Goal: Information Seeking & Learning: Learn about a topic

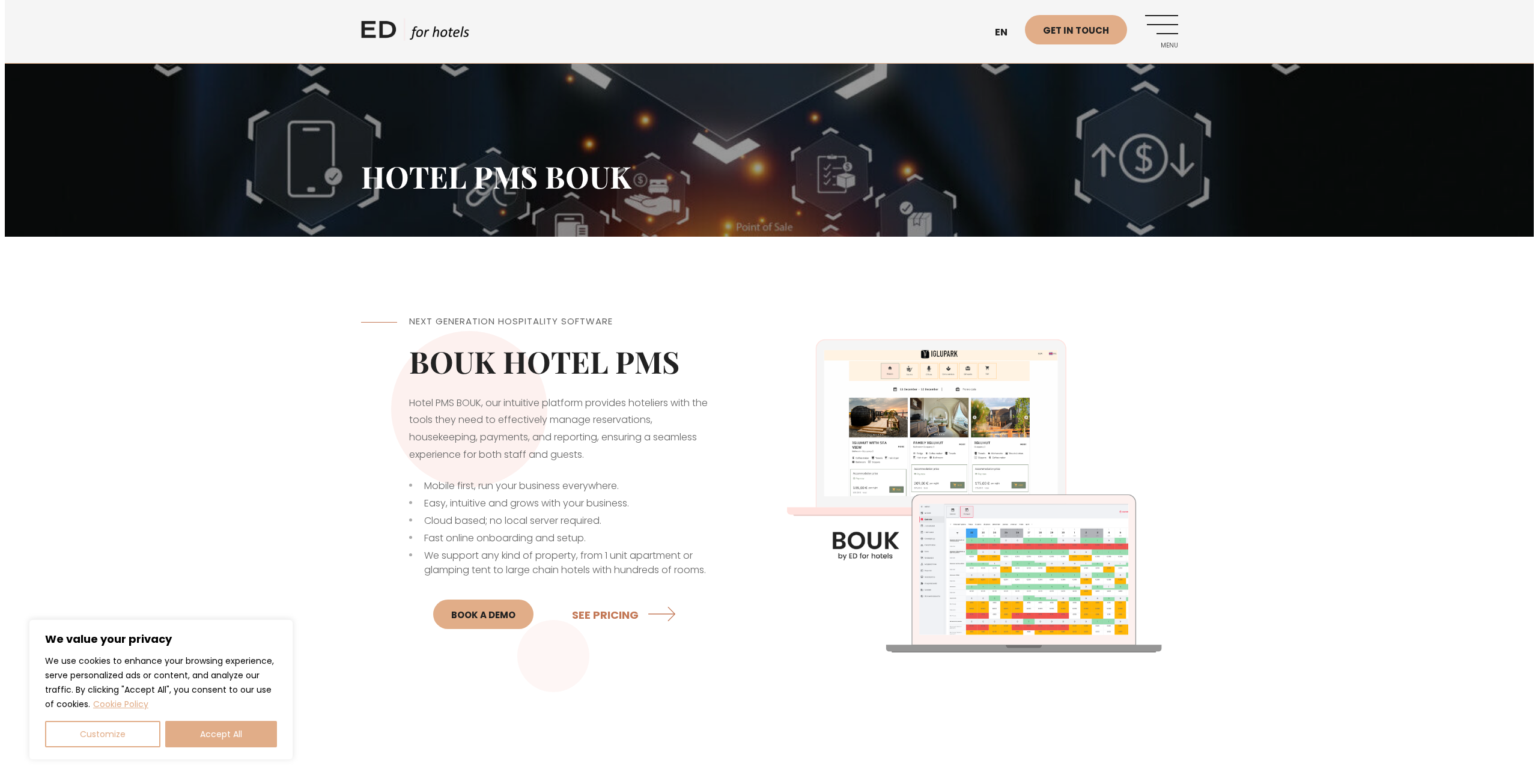
scroll to position [240, 0]
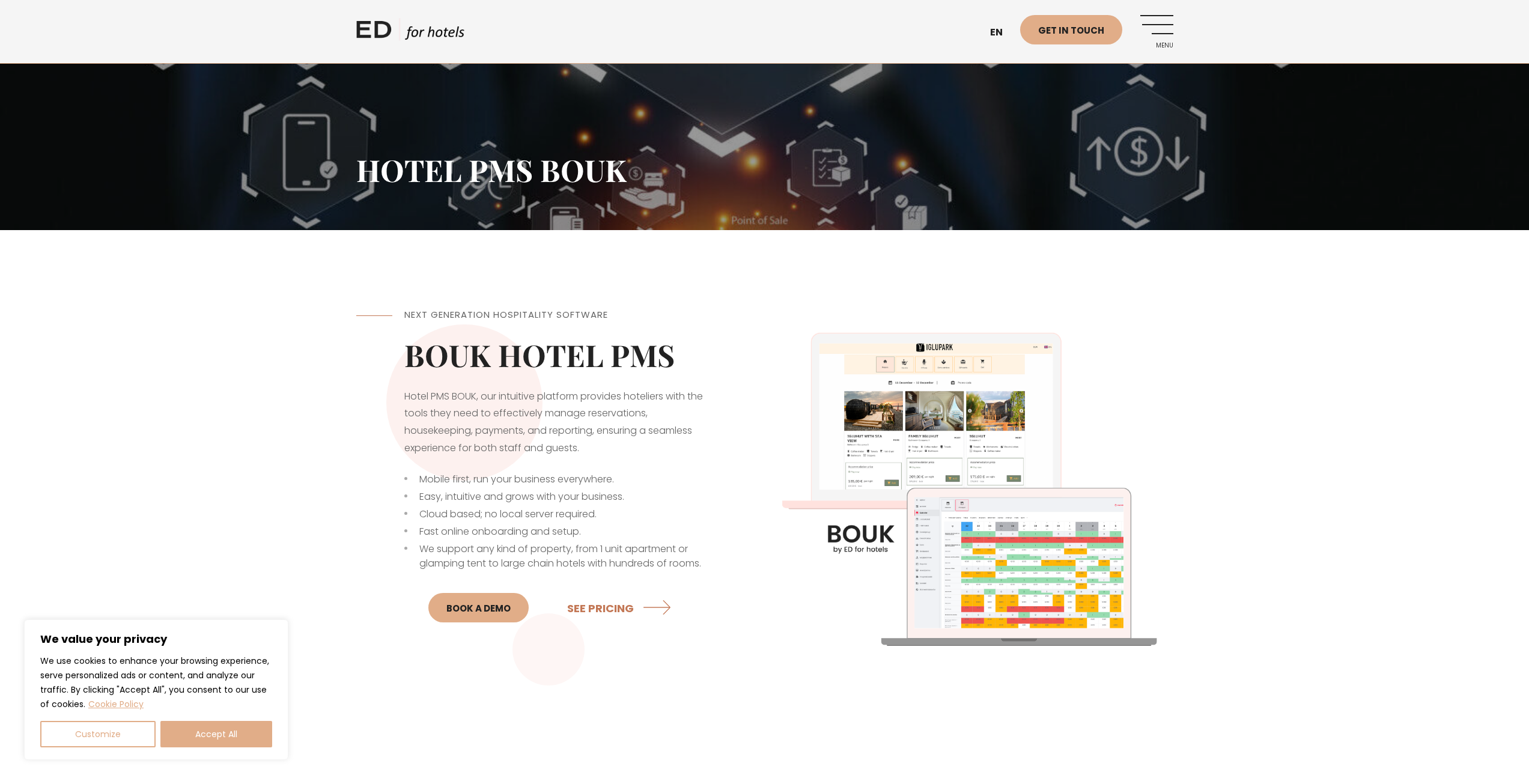
click at [1169, 24] on link "Menu" at bounding box center [1157, 31] width 33 height 33
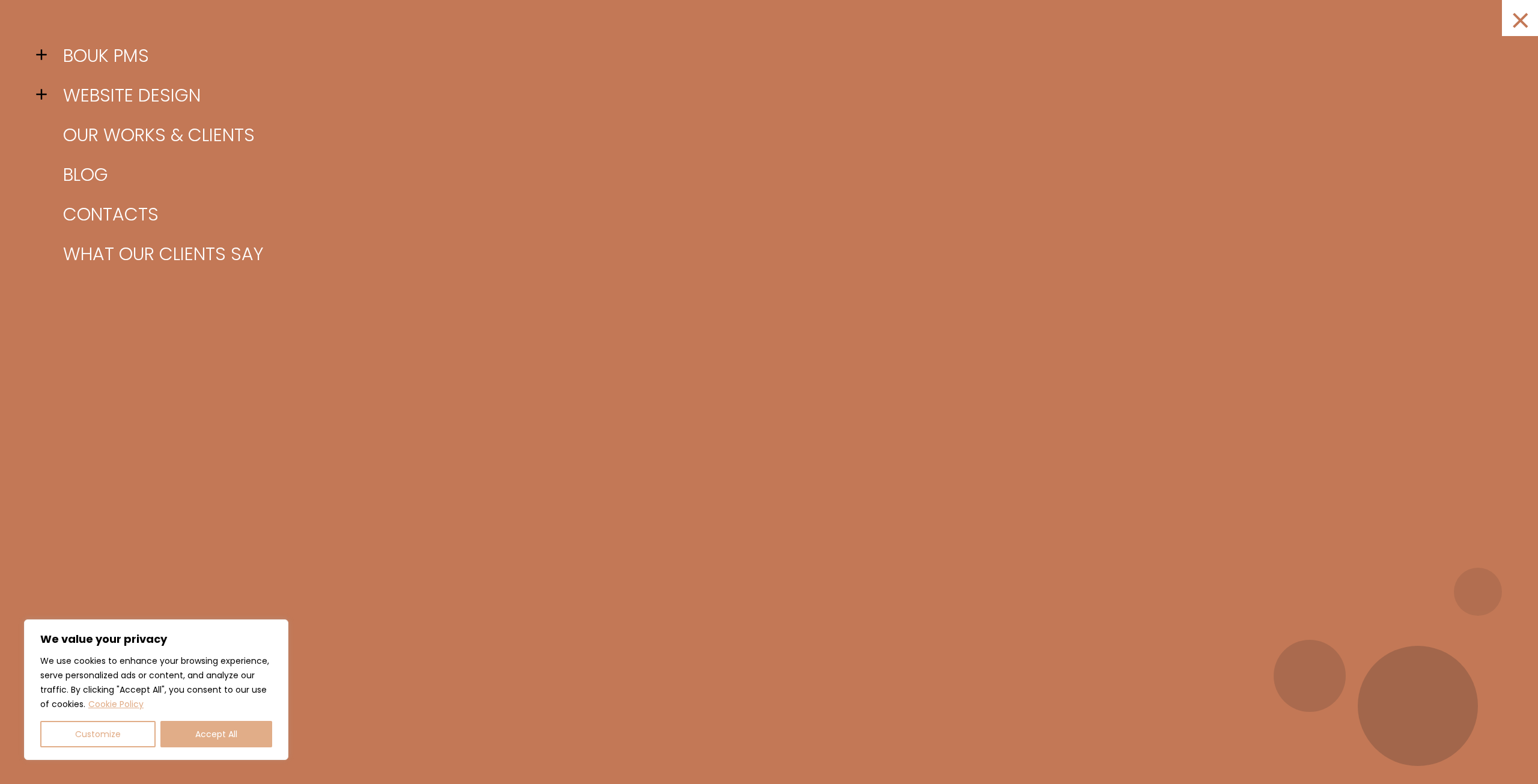
click at [38, 92] on span at bounding box center [45, 94] width 18 height 18
click at [37, 59] on span at bounding box center [45, 55] width 18 height 18
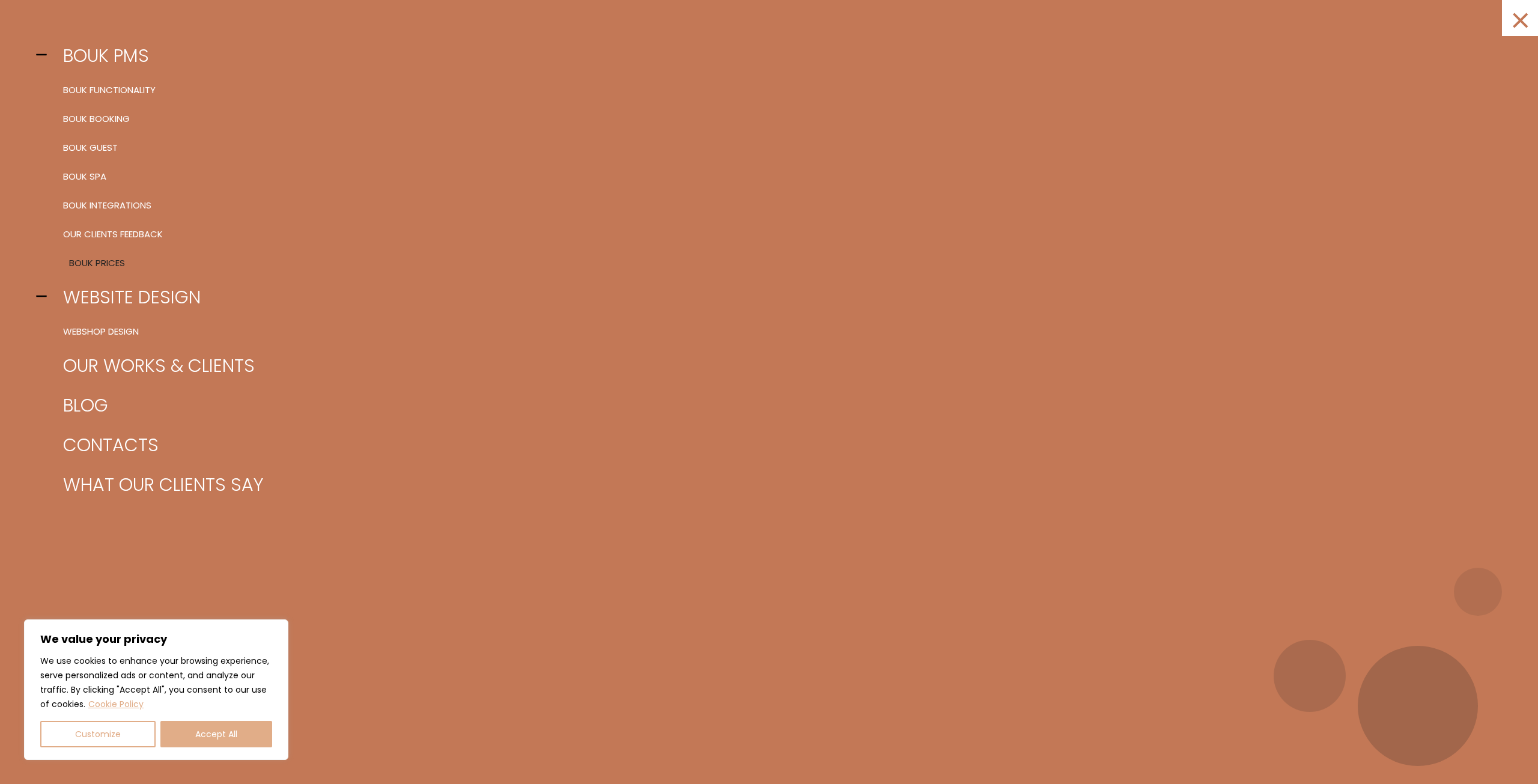
click at [104, 267] on link "BOUK Prices" at bounding box center [783, 262] width 1448 height 28
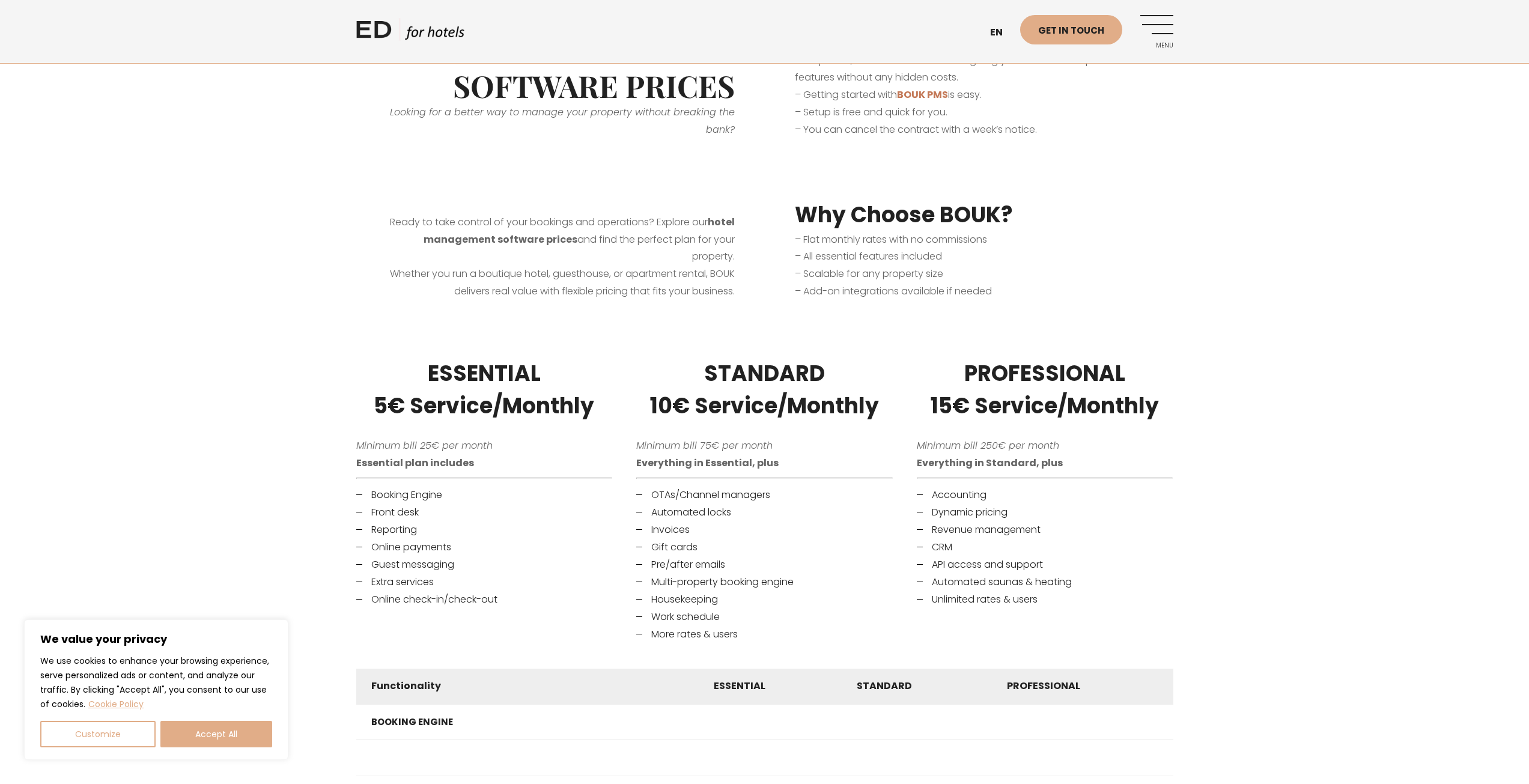
scroll to position [601, 0]
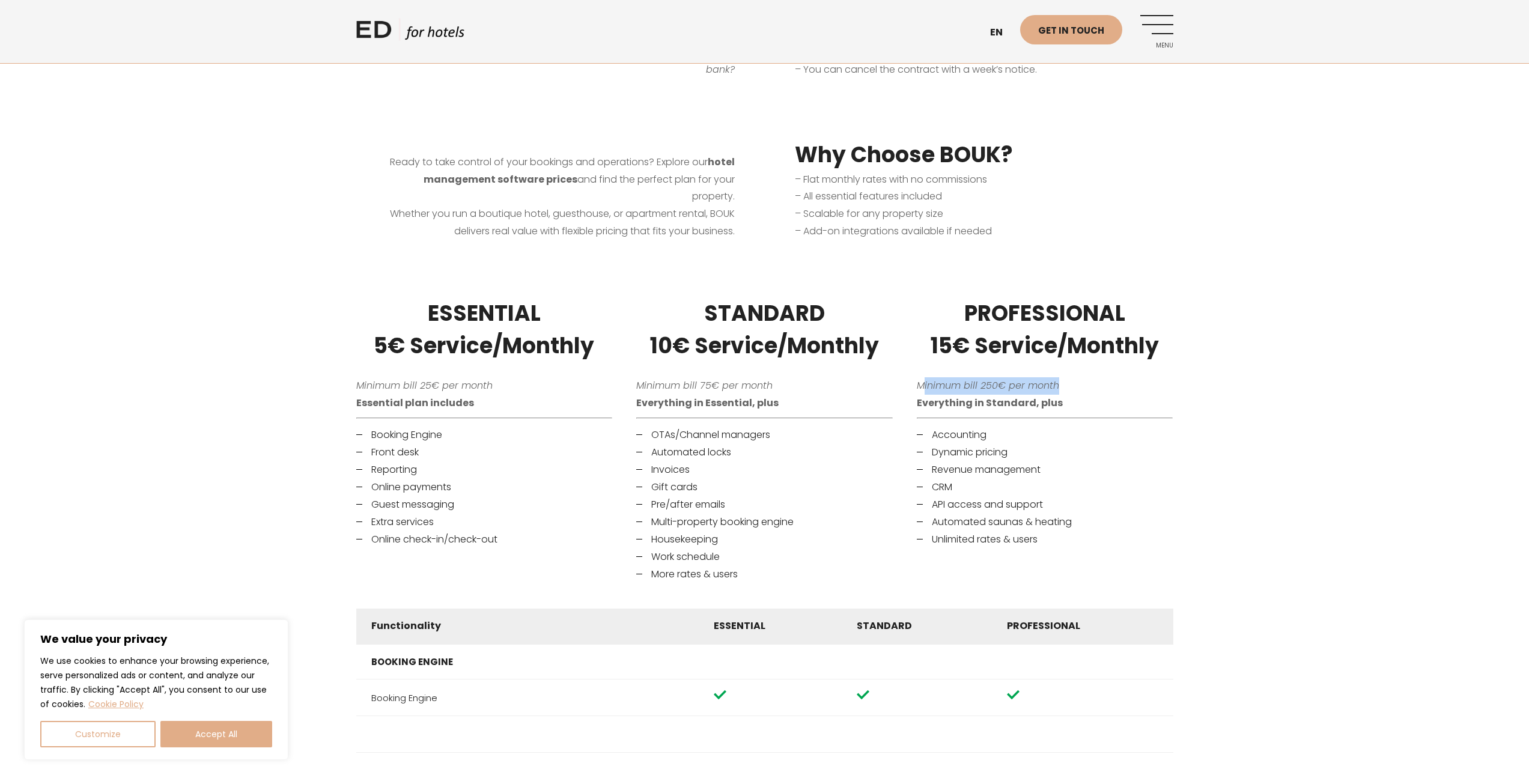
drag, startPoint x: 922, startPoint y: 383, endPoint x: 1075, endPoint y: 382, distance: 153.0
click at [1075, 382] on p "Minimum bill 250€ per month Everything in Standard, plus" at bounding box center [1046, 394] width 257 height 35
click at [1075, 386] on p "Minimum bill 250€ per month Everything in Standard, plus" at bounding box center [1046, 394] width 257 height 35
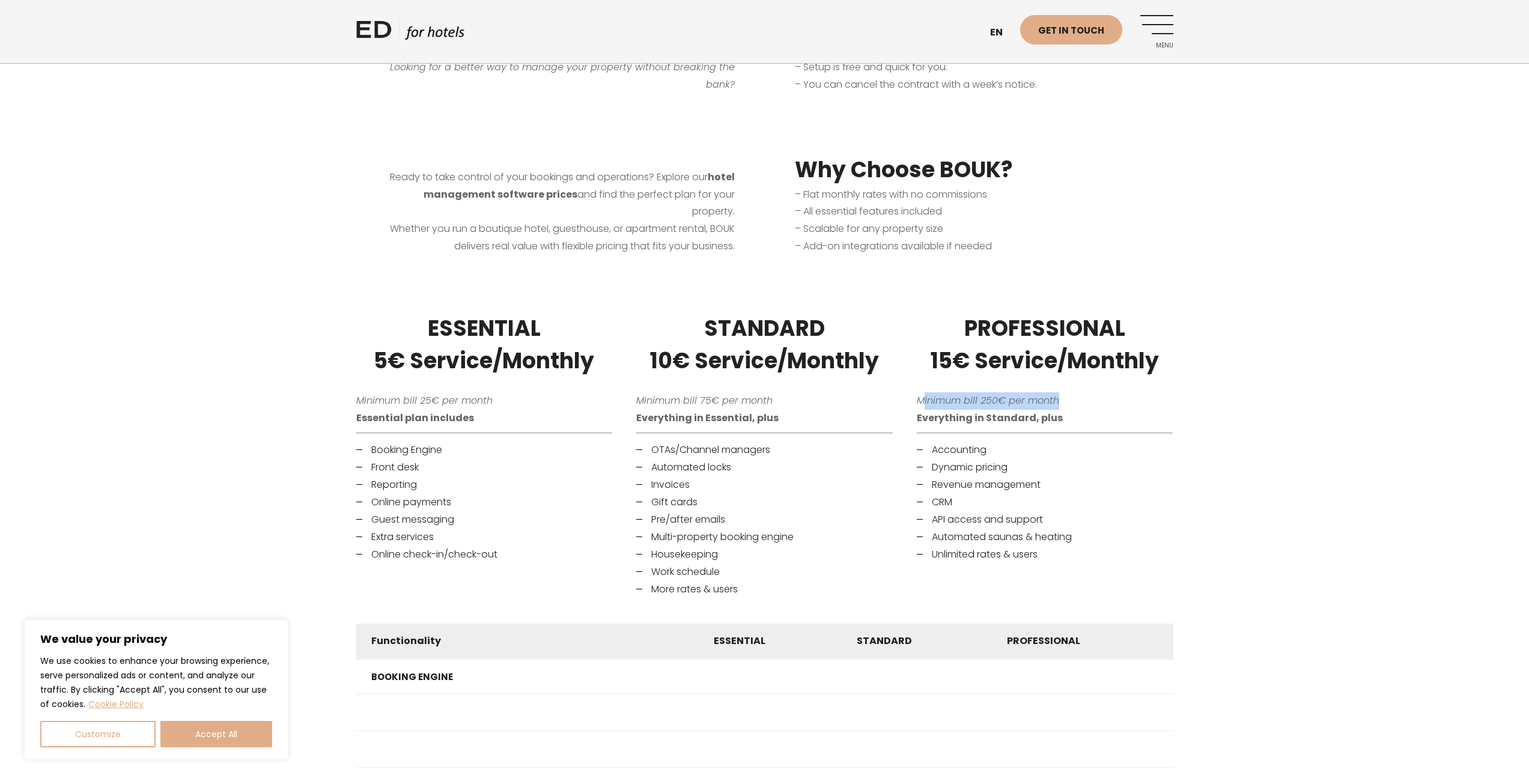
scroll to position [540, 0]
